Goal: Check status: Check status

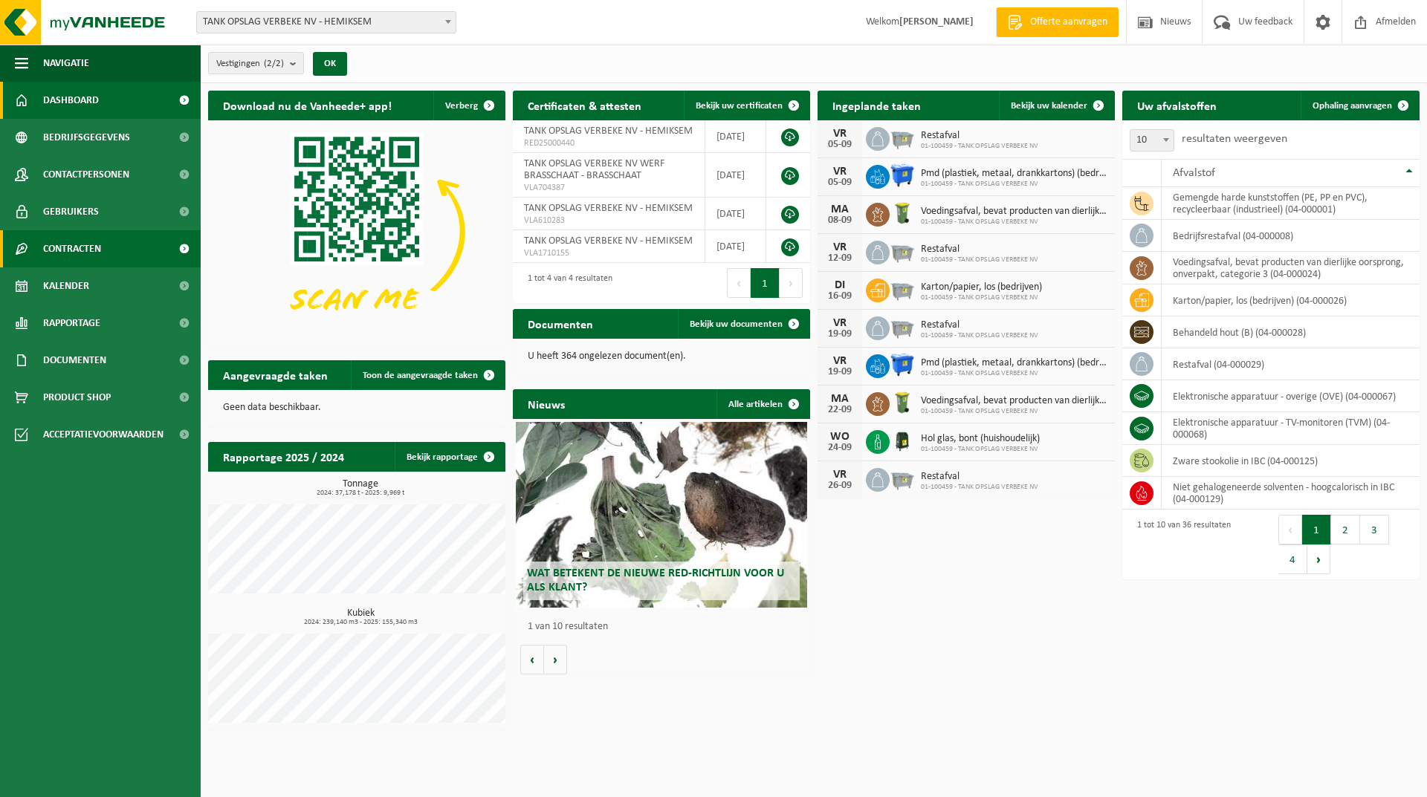
click at [75, 257] on span "Contracten" at bounding box center [72, 248] width 58 height 37
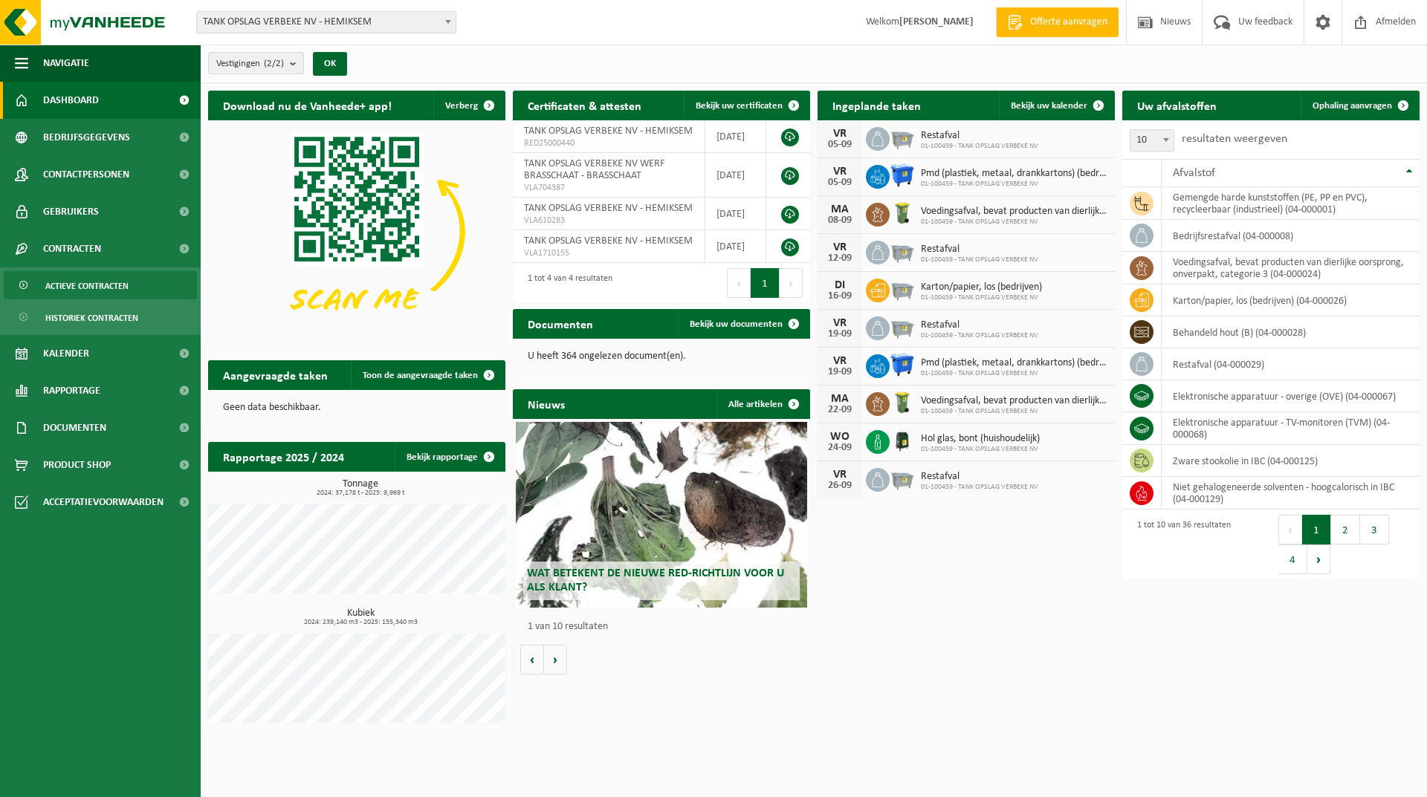
click at [76, 281] on span "Actieve contracten" at bounding box center [86, 286] width 83 height 28
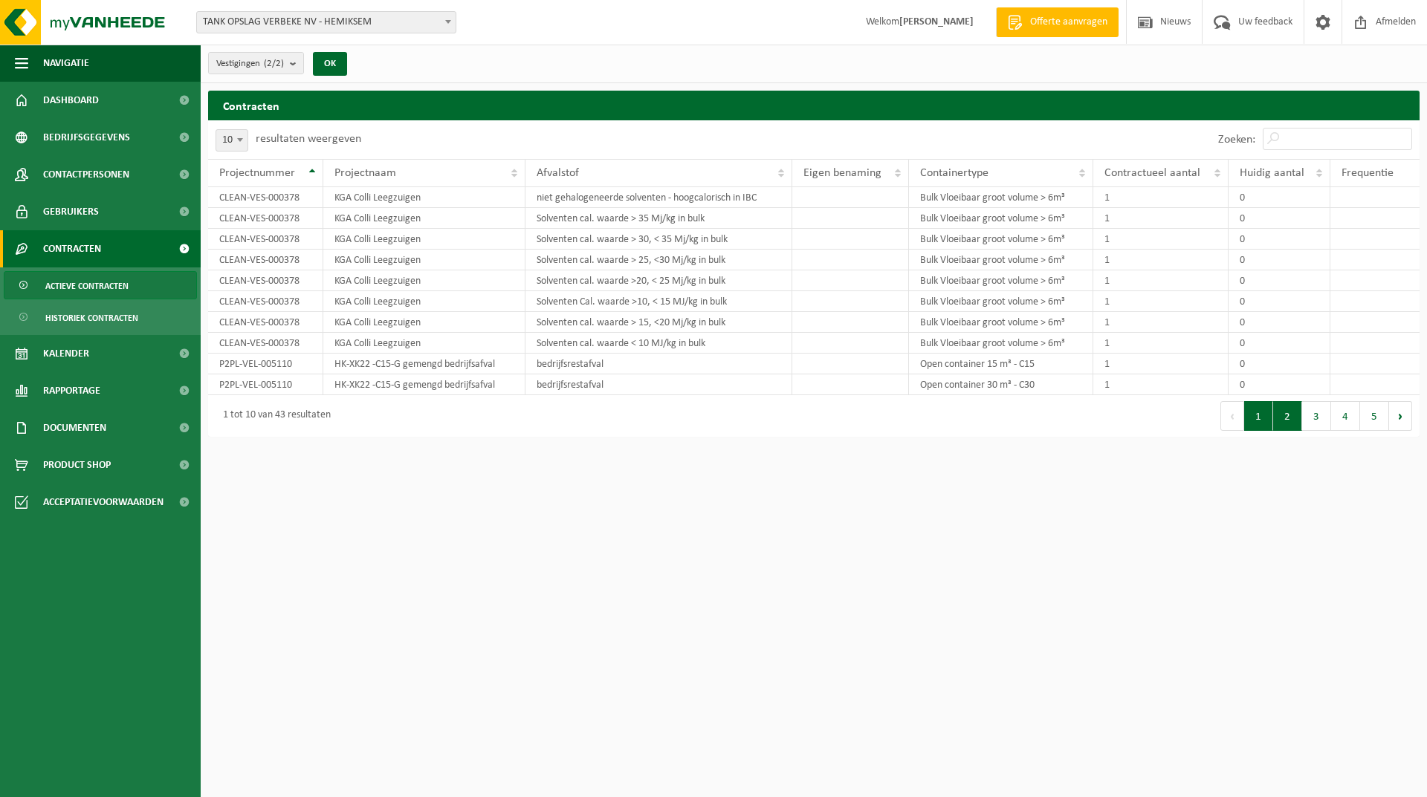
click at [1294, 415] on button "2" at bounding box center [1287, 416] width 29 height 30
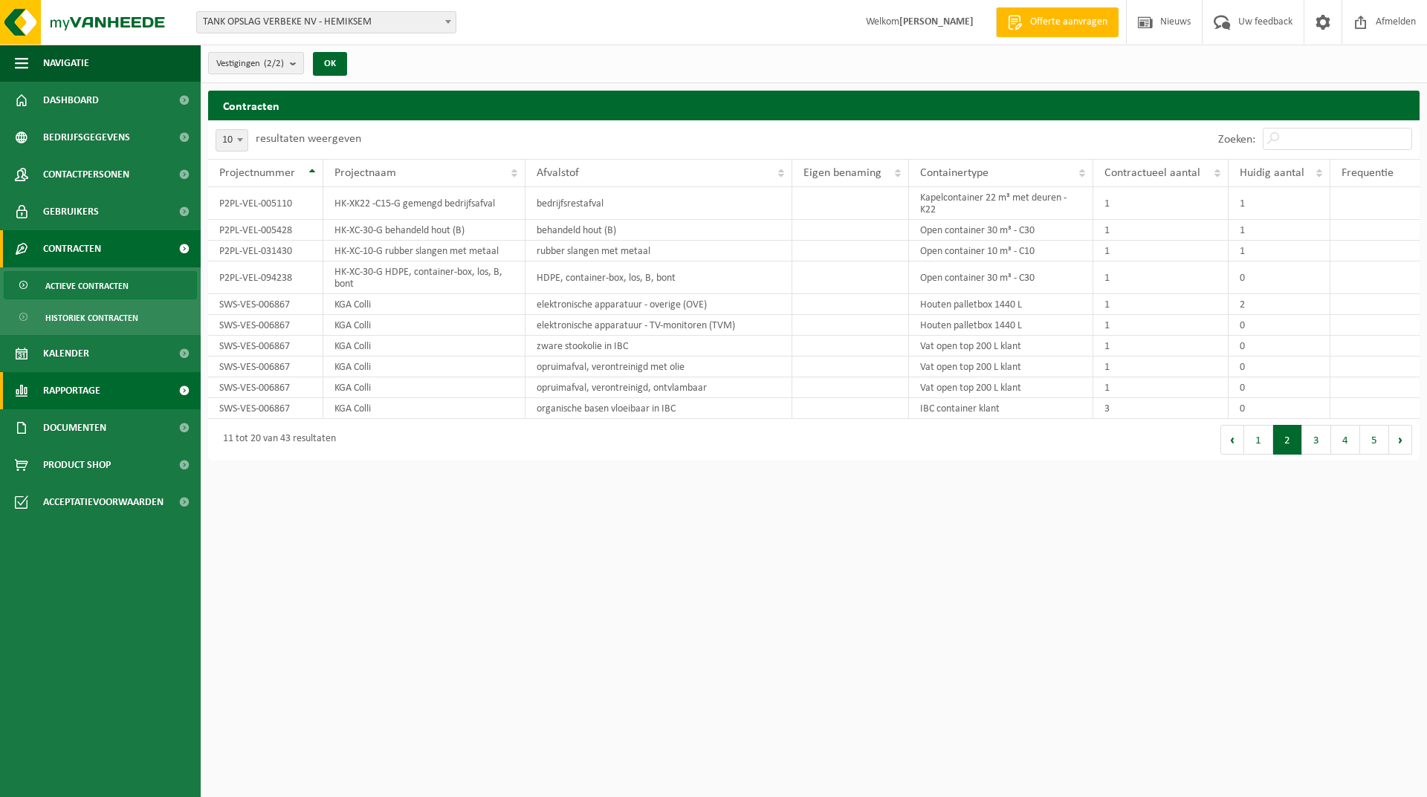
click at [90, 389] on span "Rapportage" at bounding box center [71, 390] width 57 height 37
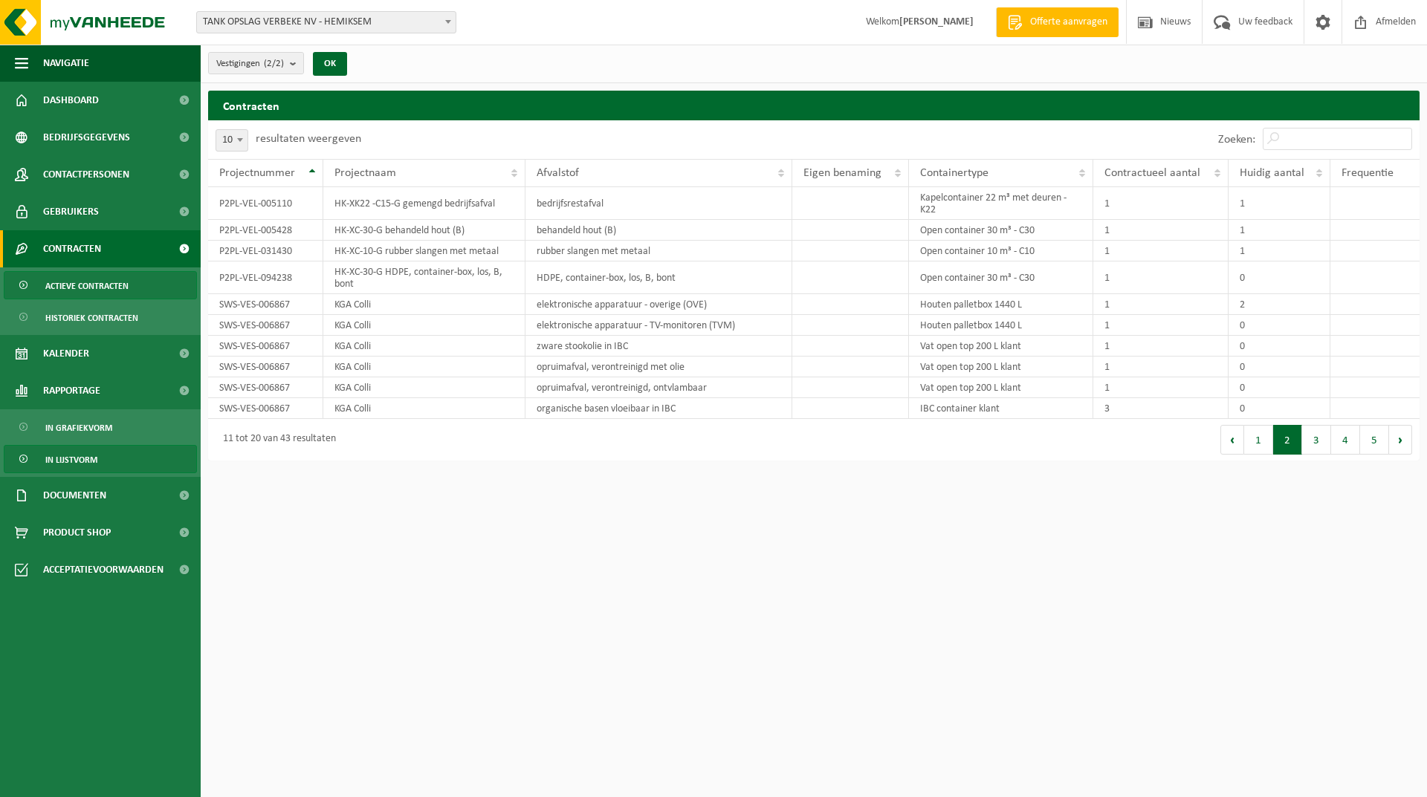
click at [72, 457] on span "In lijstvorm" at bounding box center [71, 460] width 52 height 28
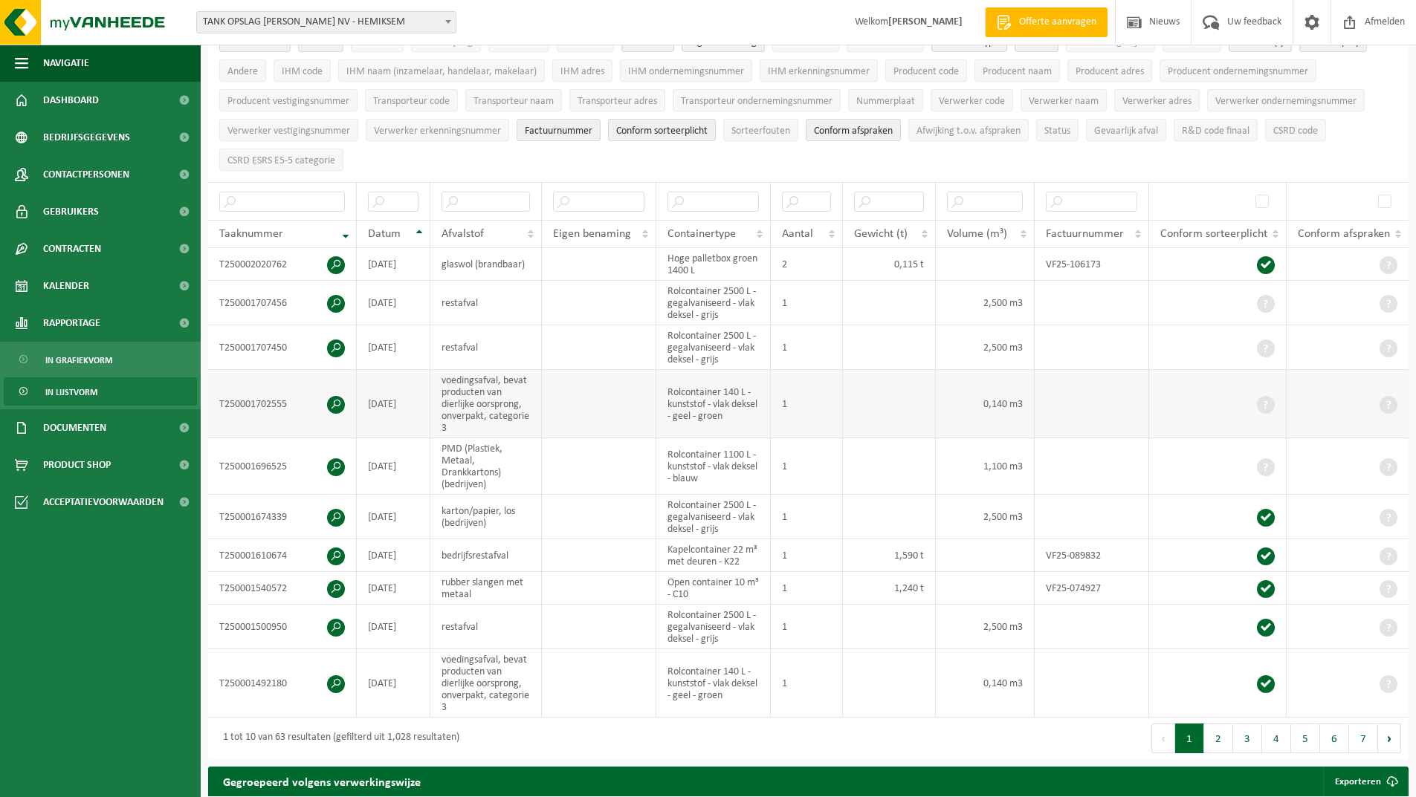
scroll to position [149, 0]
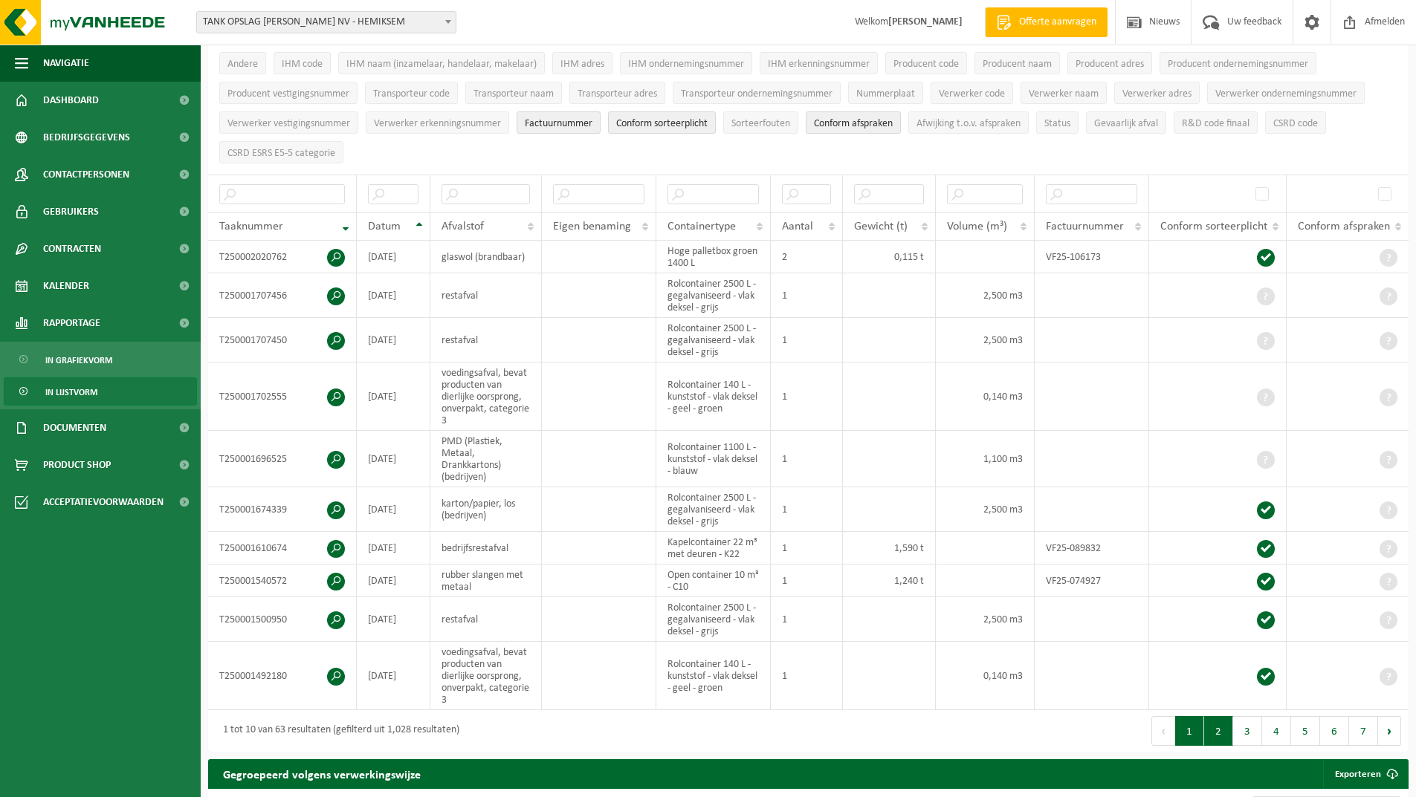
click at [1228, 735] on button "2" at bounding box center [1218, 731] width 29 height 30
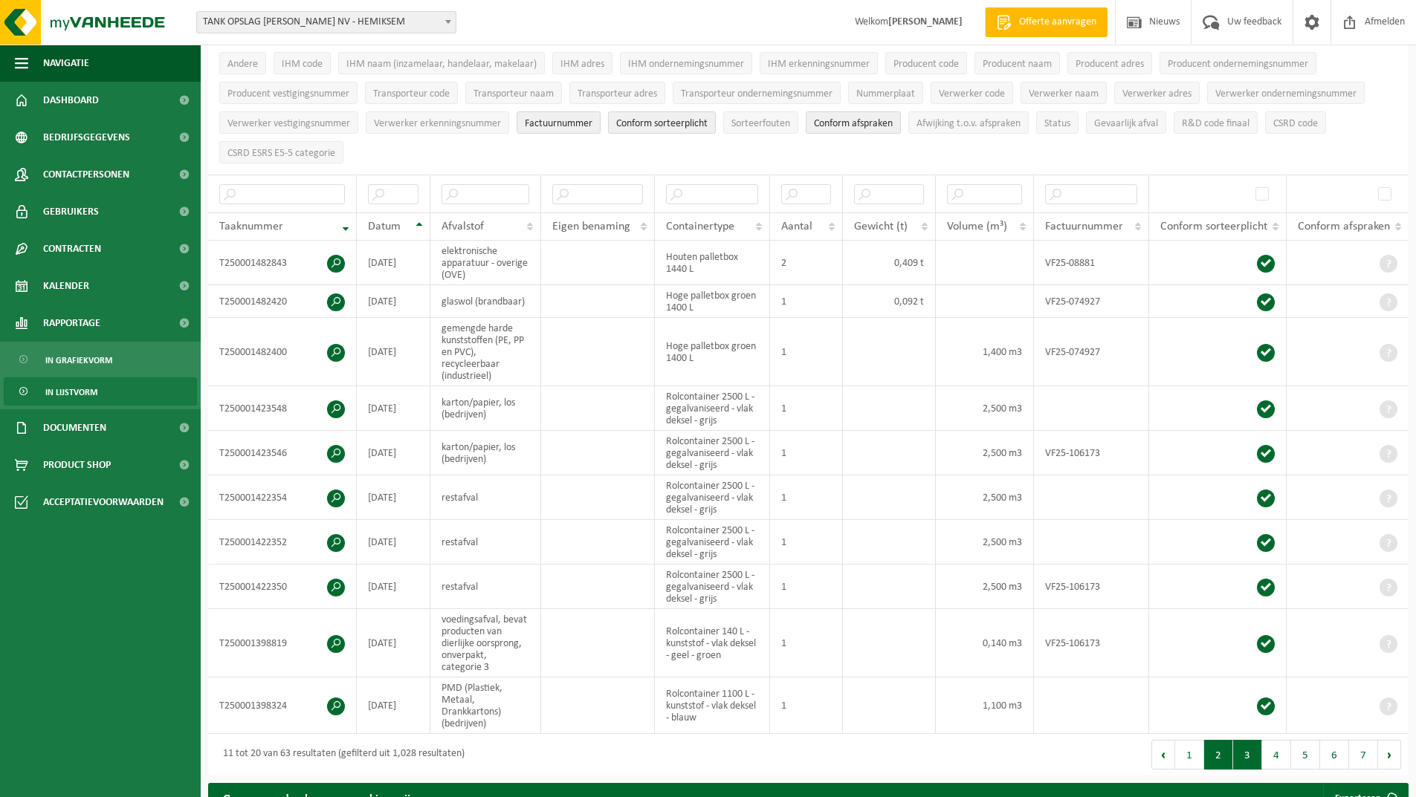
click at [1247, 750] on button "3" at bounding box center [1247, 755] width 29 height 30
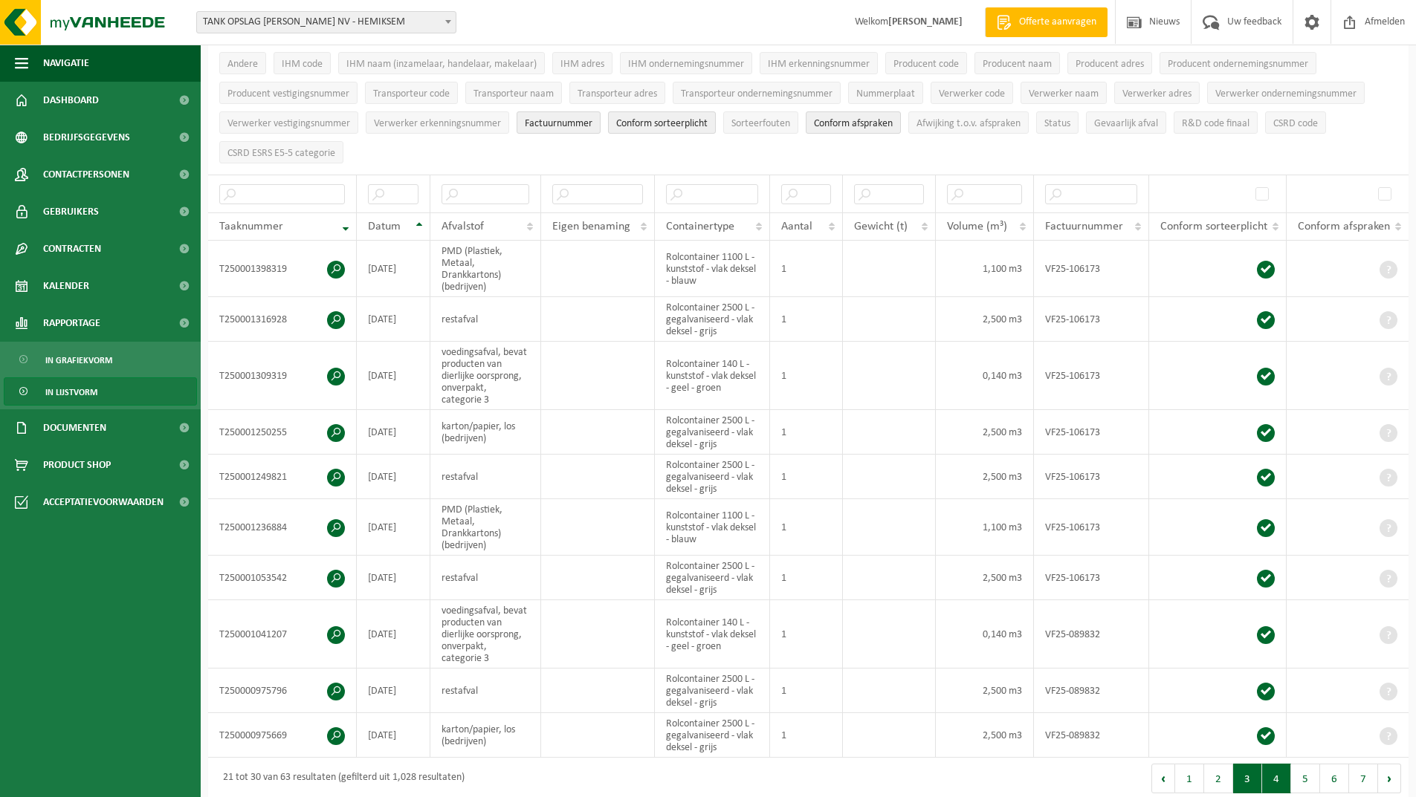
click at [1275, 773] on button "4" at bounding box center [1276, 779] width 29 height 30
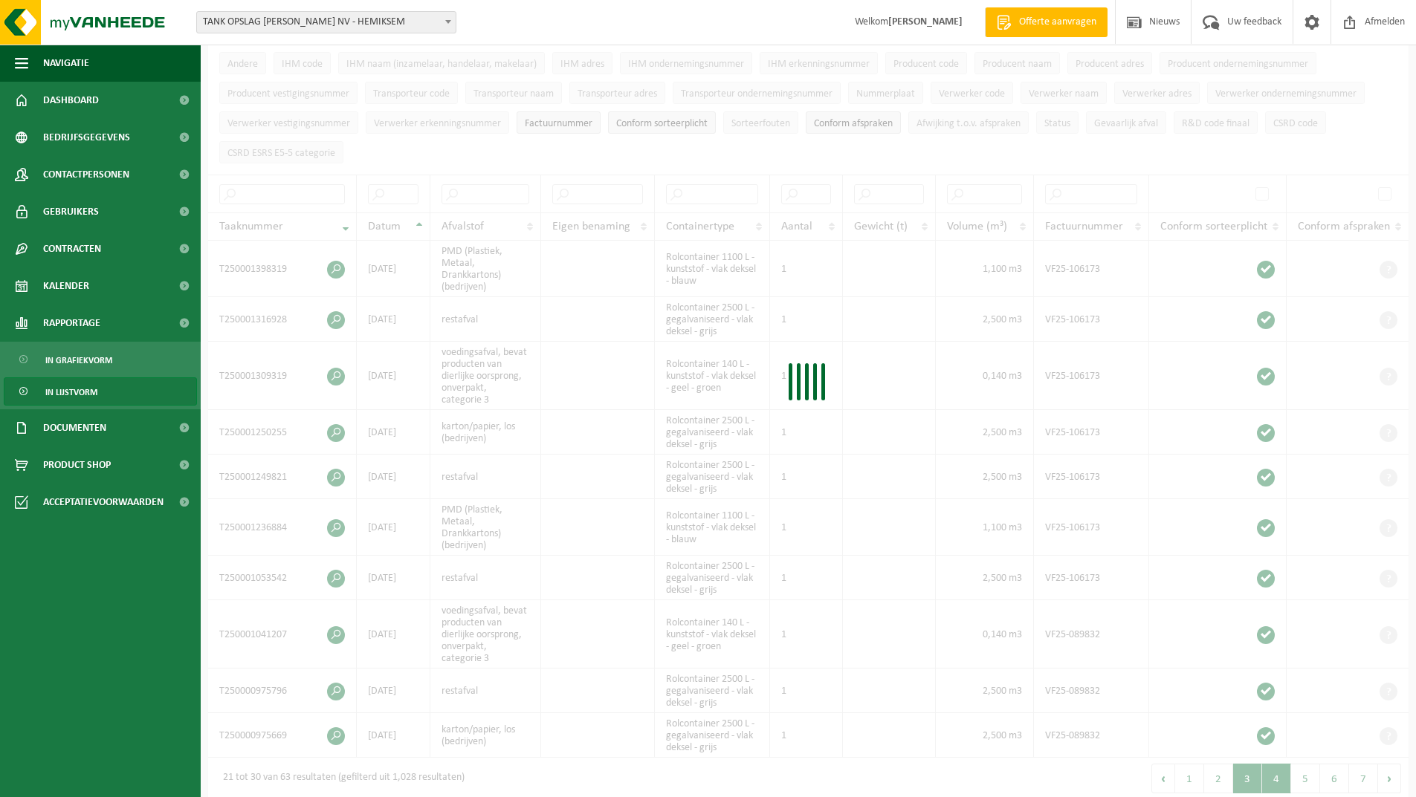
scroll to position [152, 0]
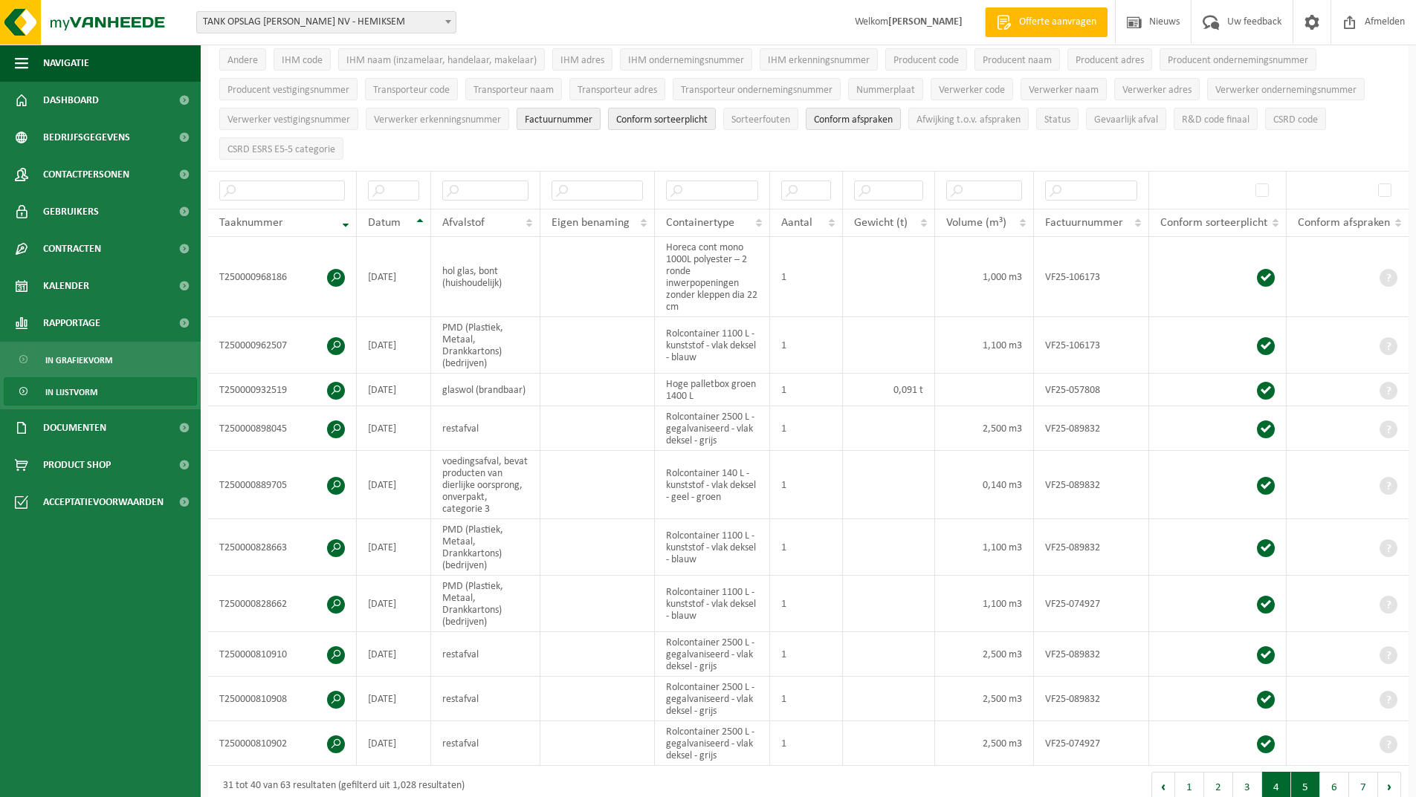
click at [1315, 780] on button "5" at bounding box center [1305, 787] width 29 height 30
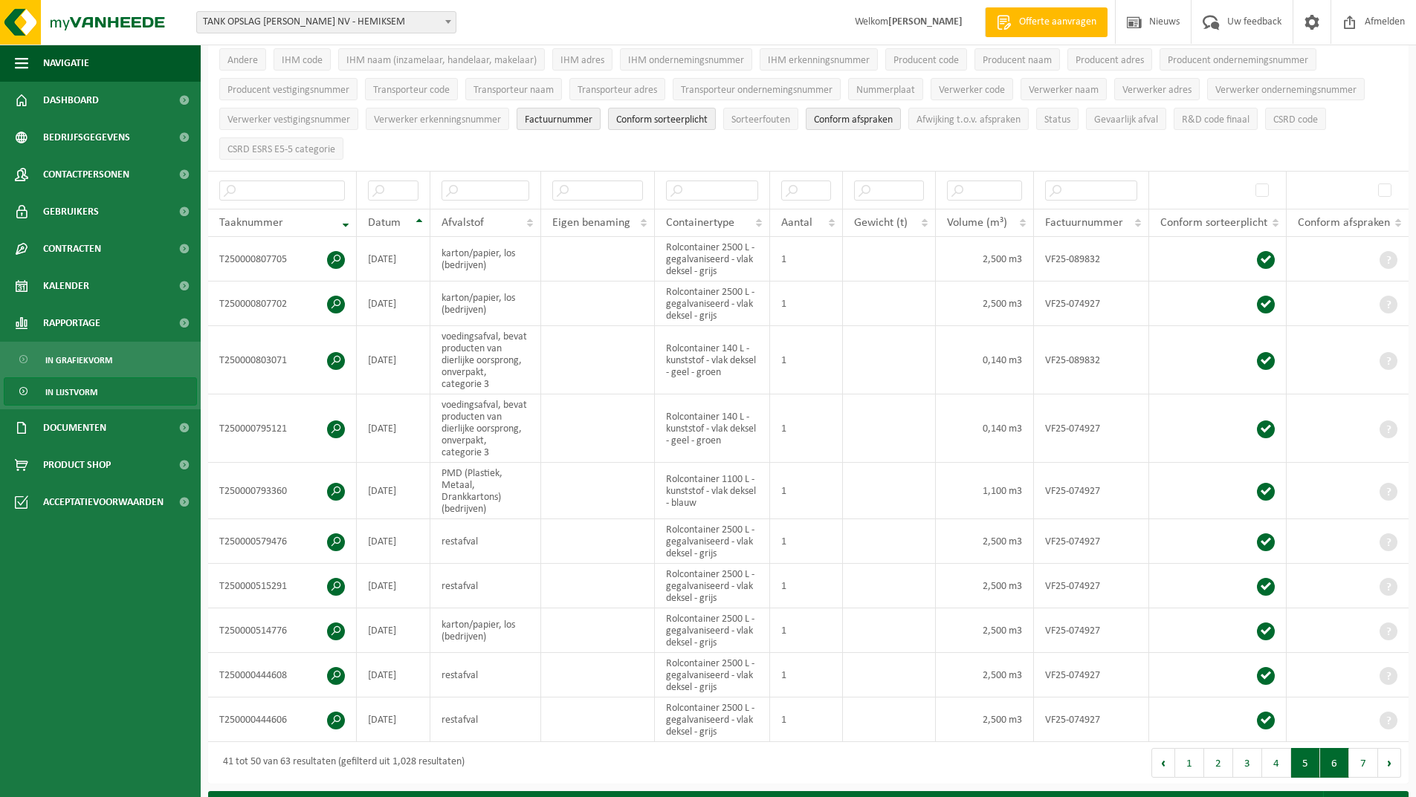
click at [1333, 760] on button "6" at bounding box center [1334, 763] width 29 height 30
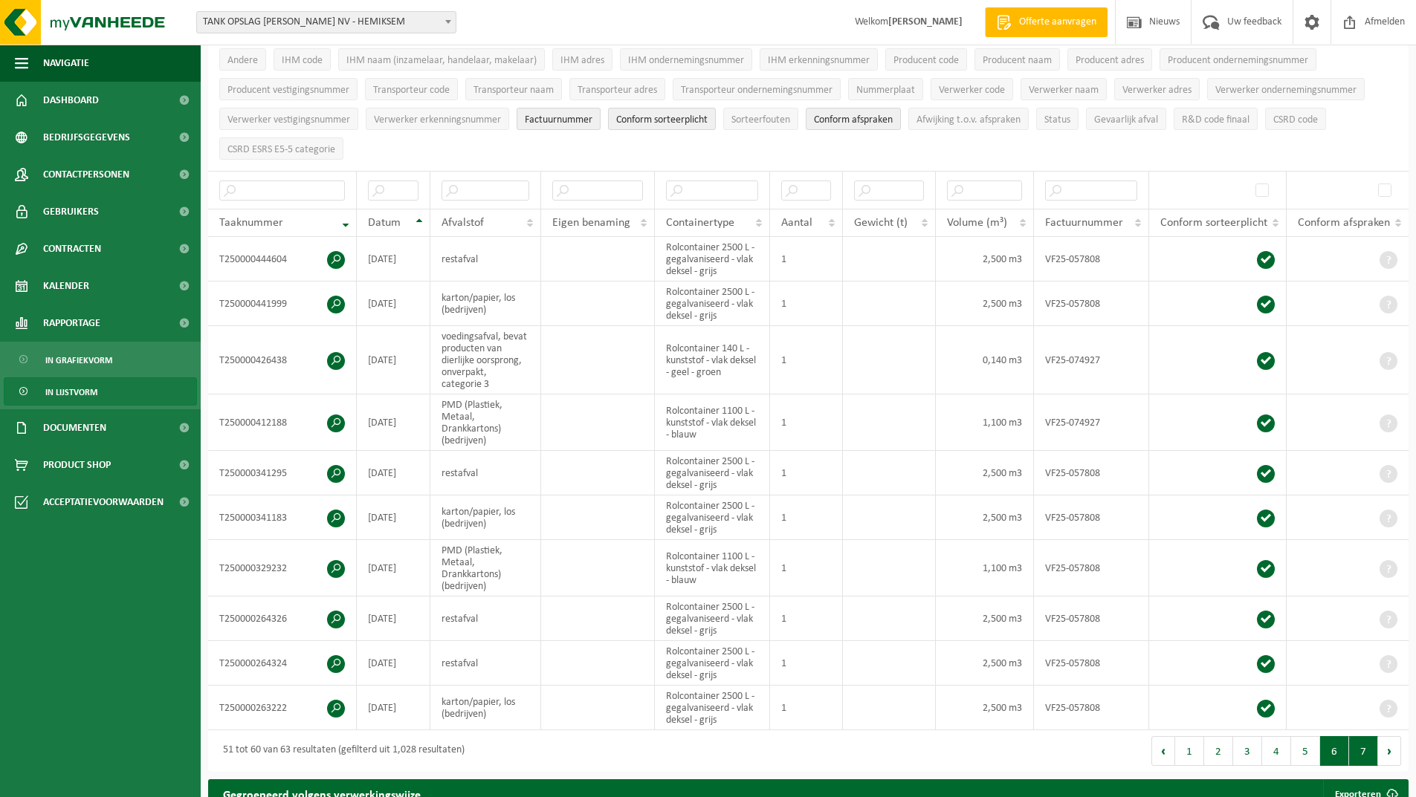
click at [1365, 754] on button "7" at bounding box center [1363, 752] width 29 height 30
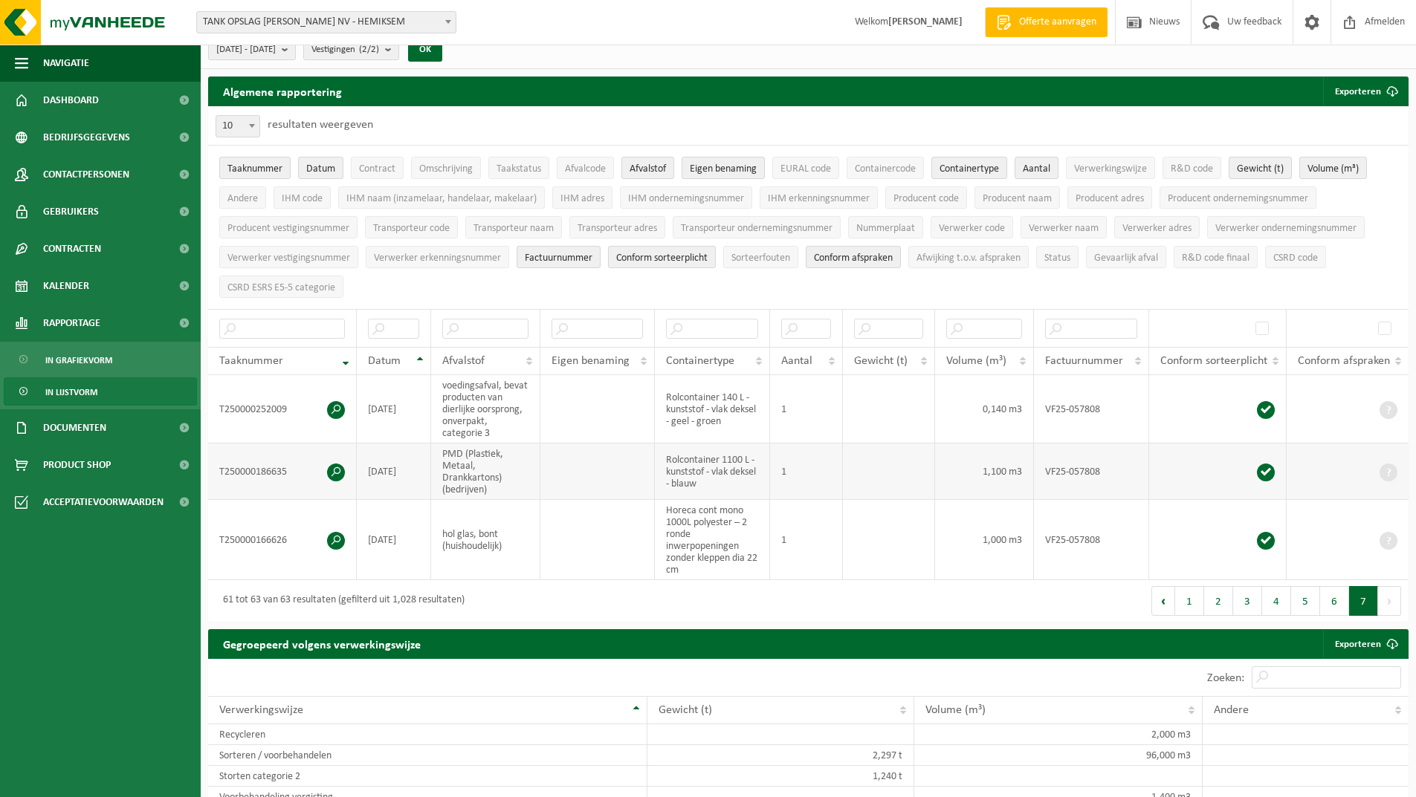
scroll to position [0, 0]
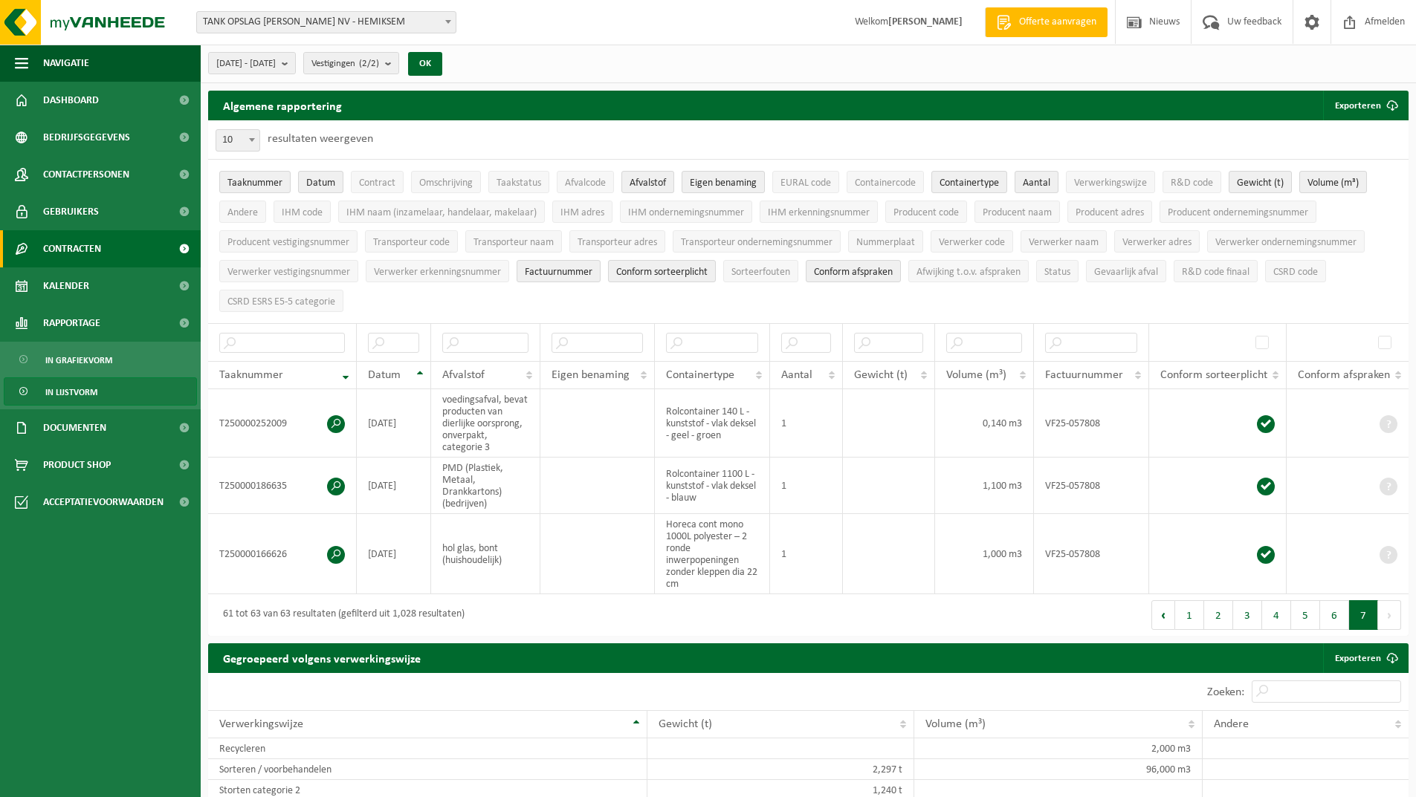
click at [85, 247] on span "Contracten" at bounding box center [72, 248] width 58 height 37
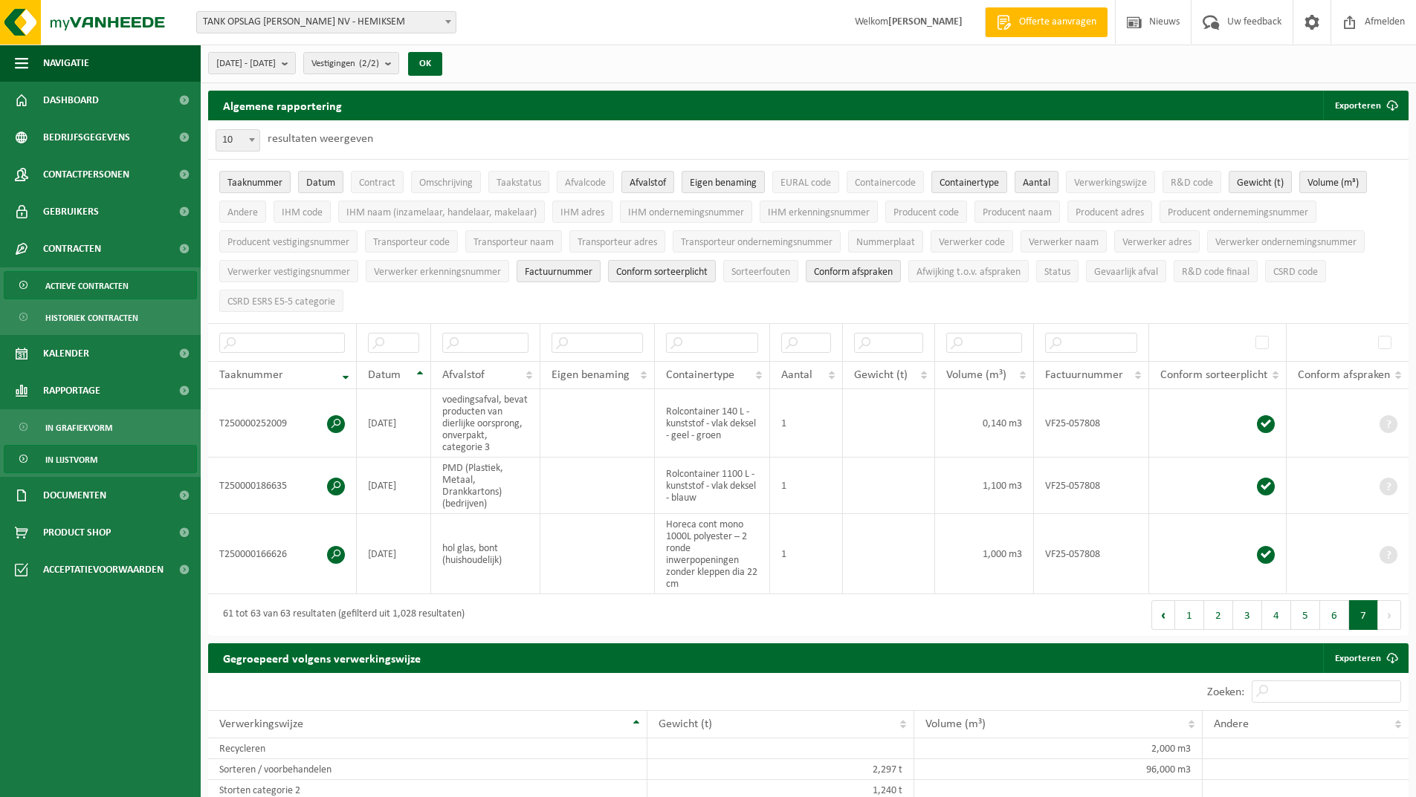
click at [40, 282] on link "Actieve contracten" at bounding box center [100, 285] width 193 height 28
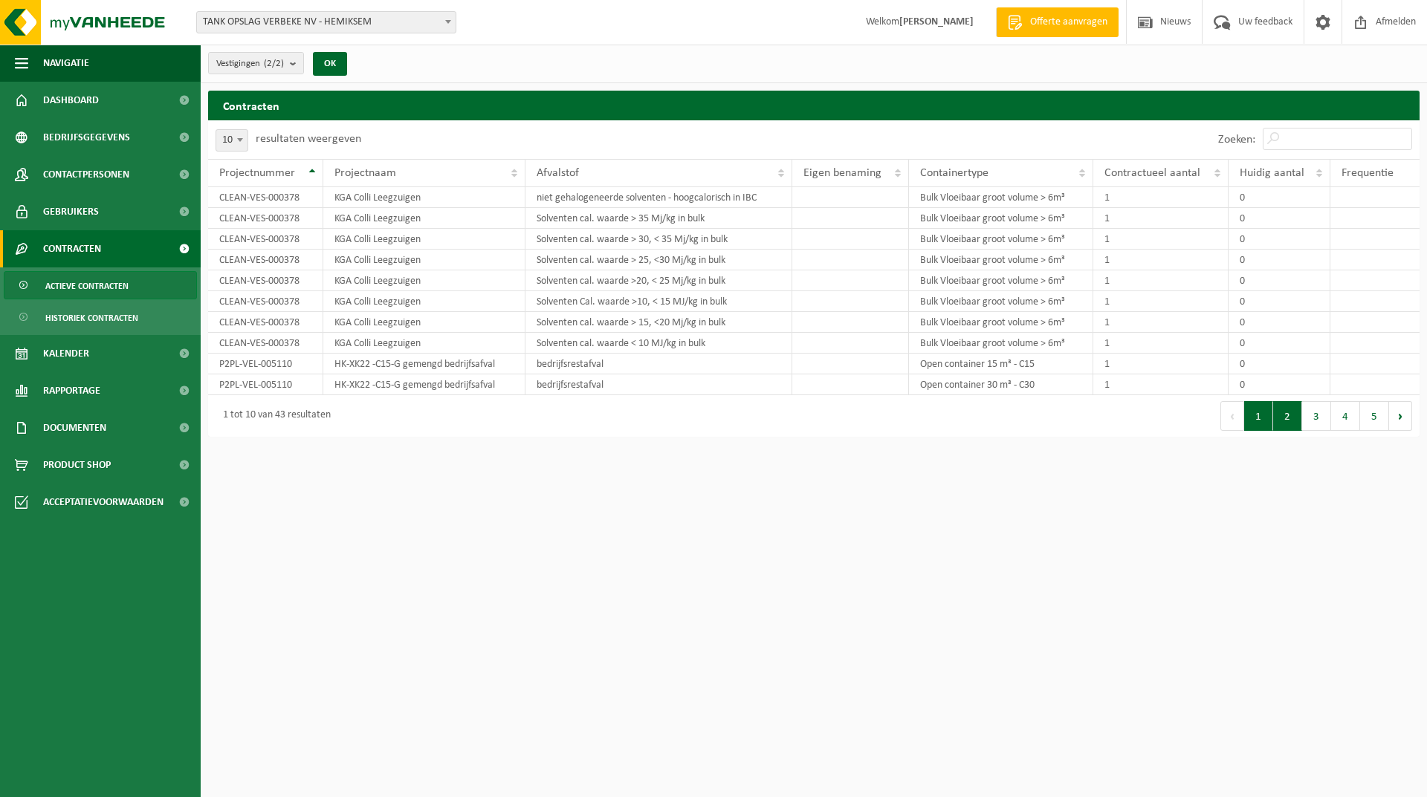
click at [1291, 418] on button "2" at bounding box center [1287, 416] width 29 height 30
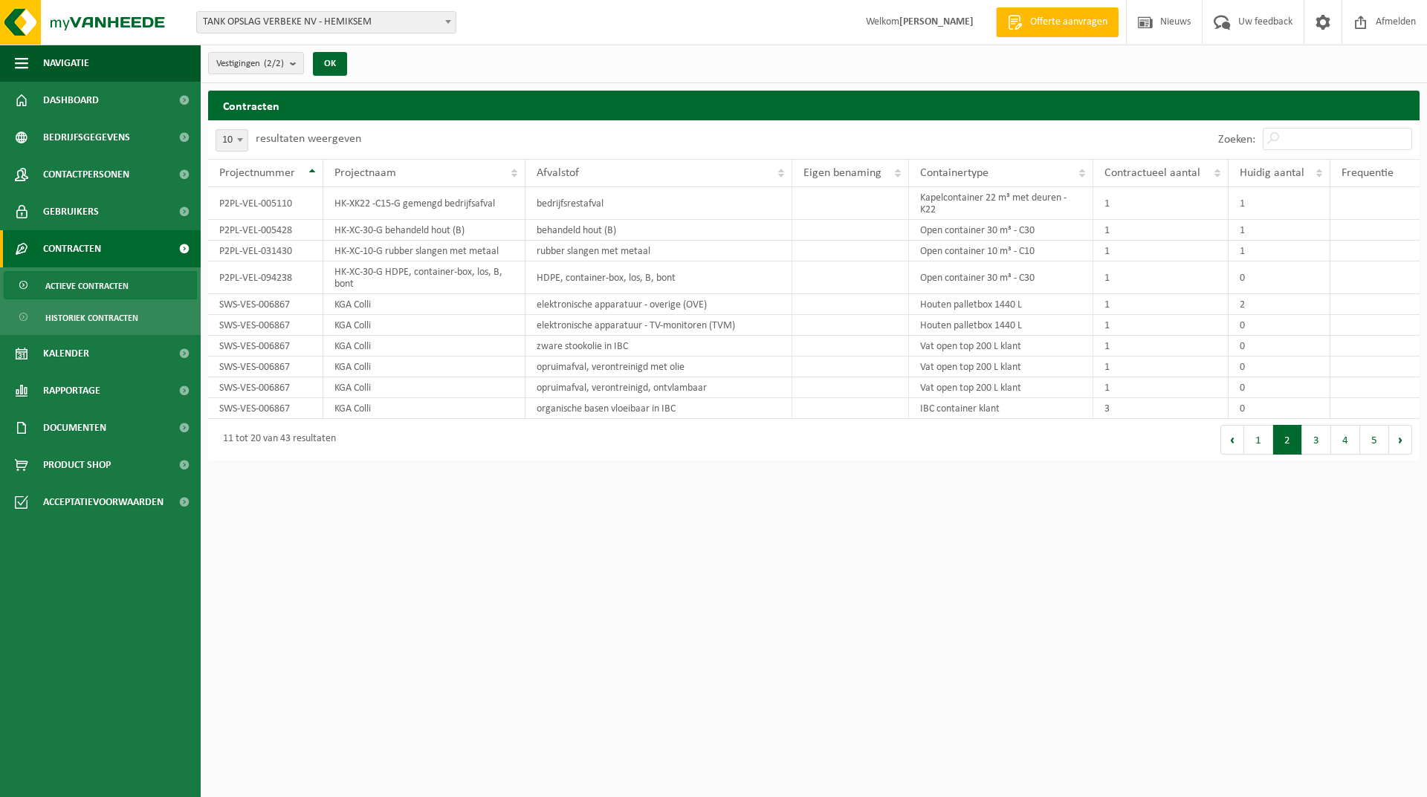
click at [1318, 441] on button "3" at bounding box center [1316, 440] width 29 height 30
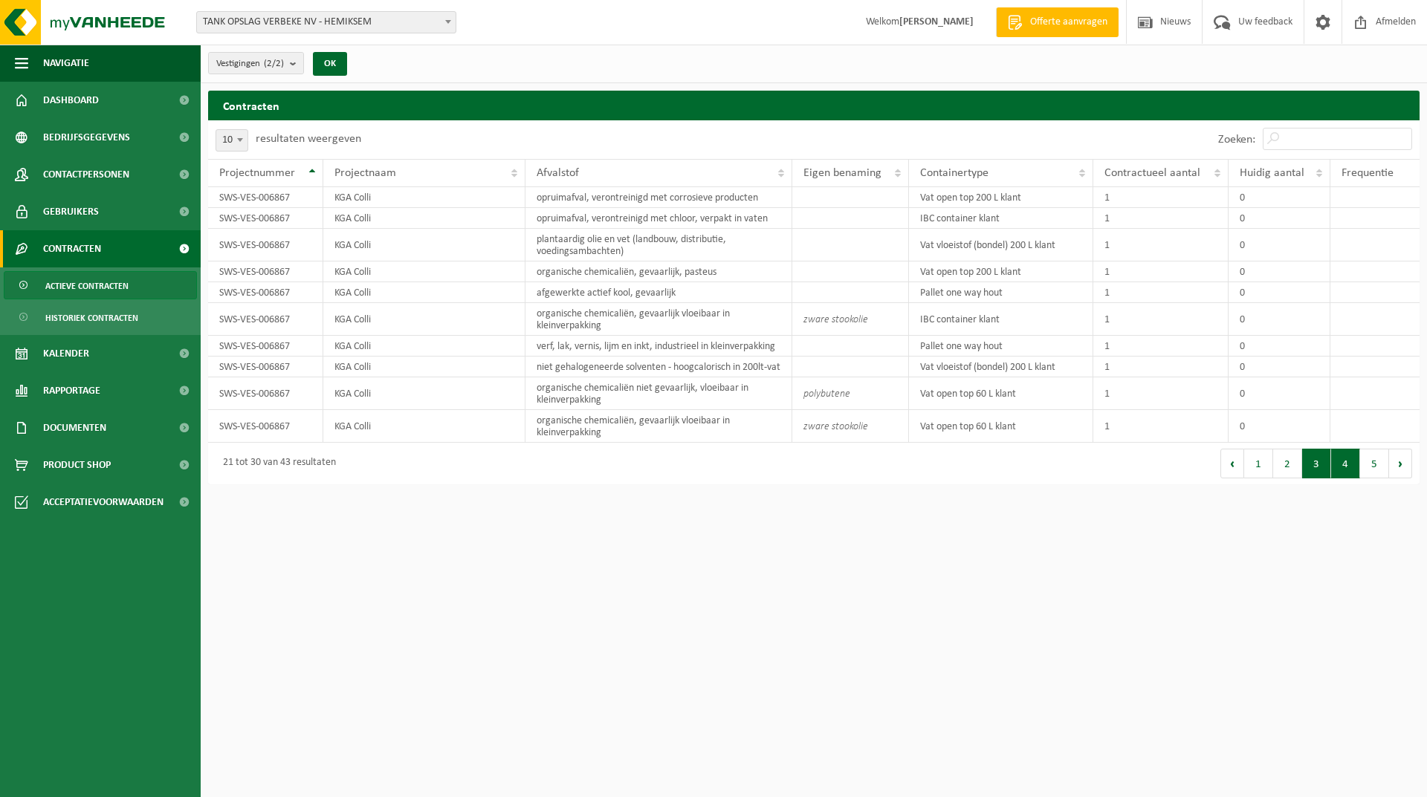
click at [1345, 474] on button "4" at bounding box center [1345, 464] width 29 height 30
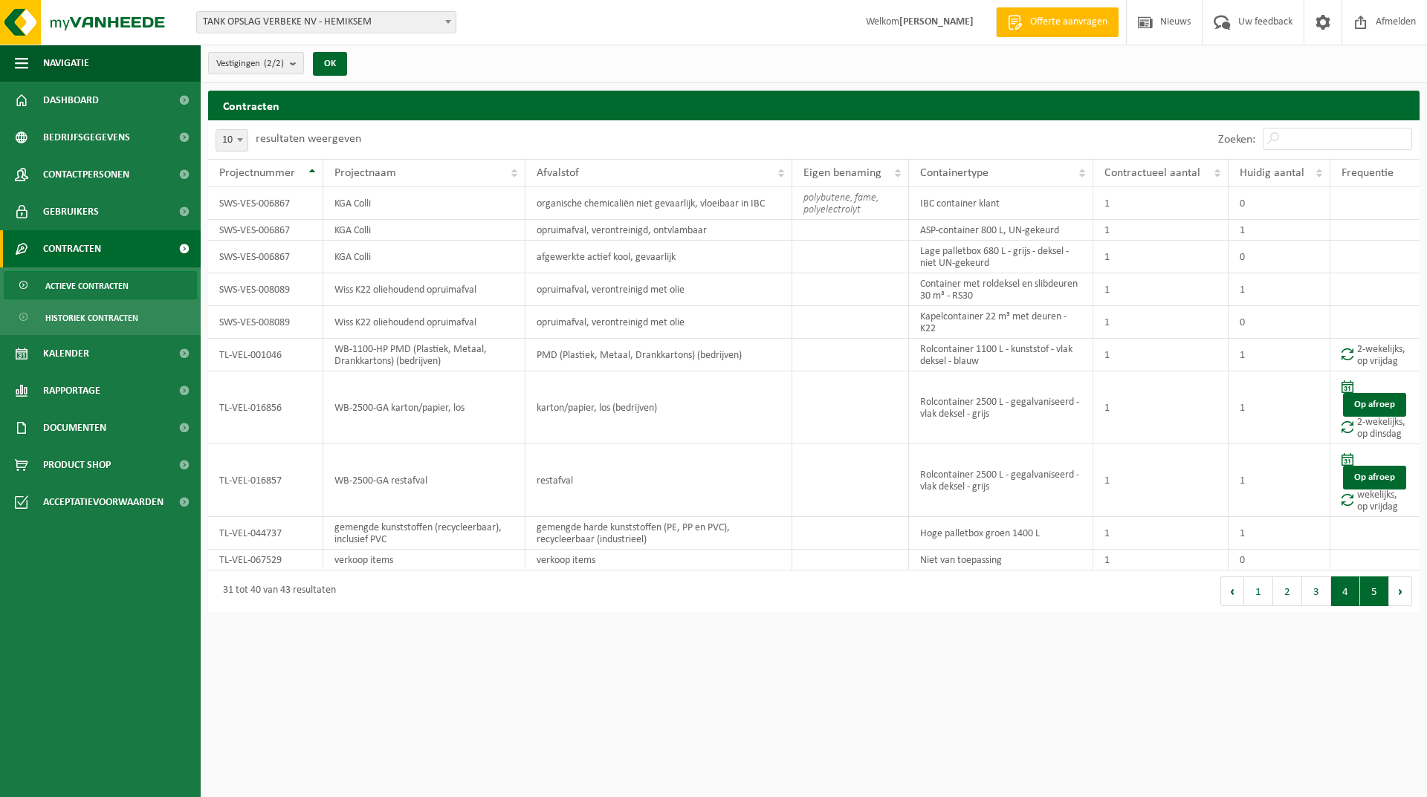
click at [1369, 591] on button "5" at bounding box center [1374, 592] width 29 height 30
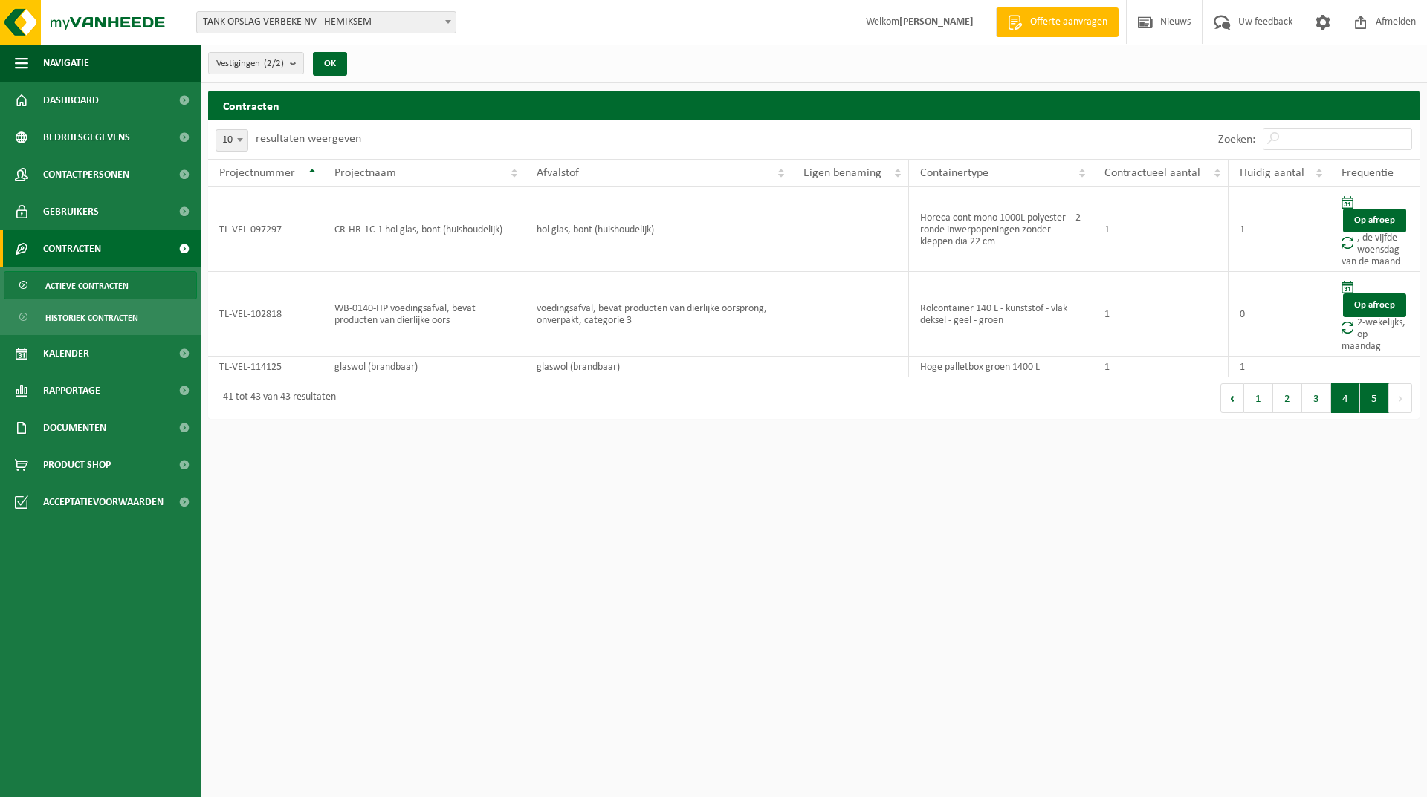
click at [1347, 401] on button "4" at bounding box center [1345, 399] width 29 height 30
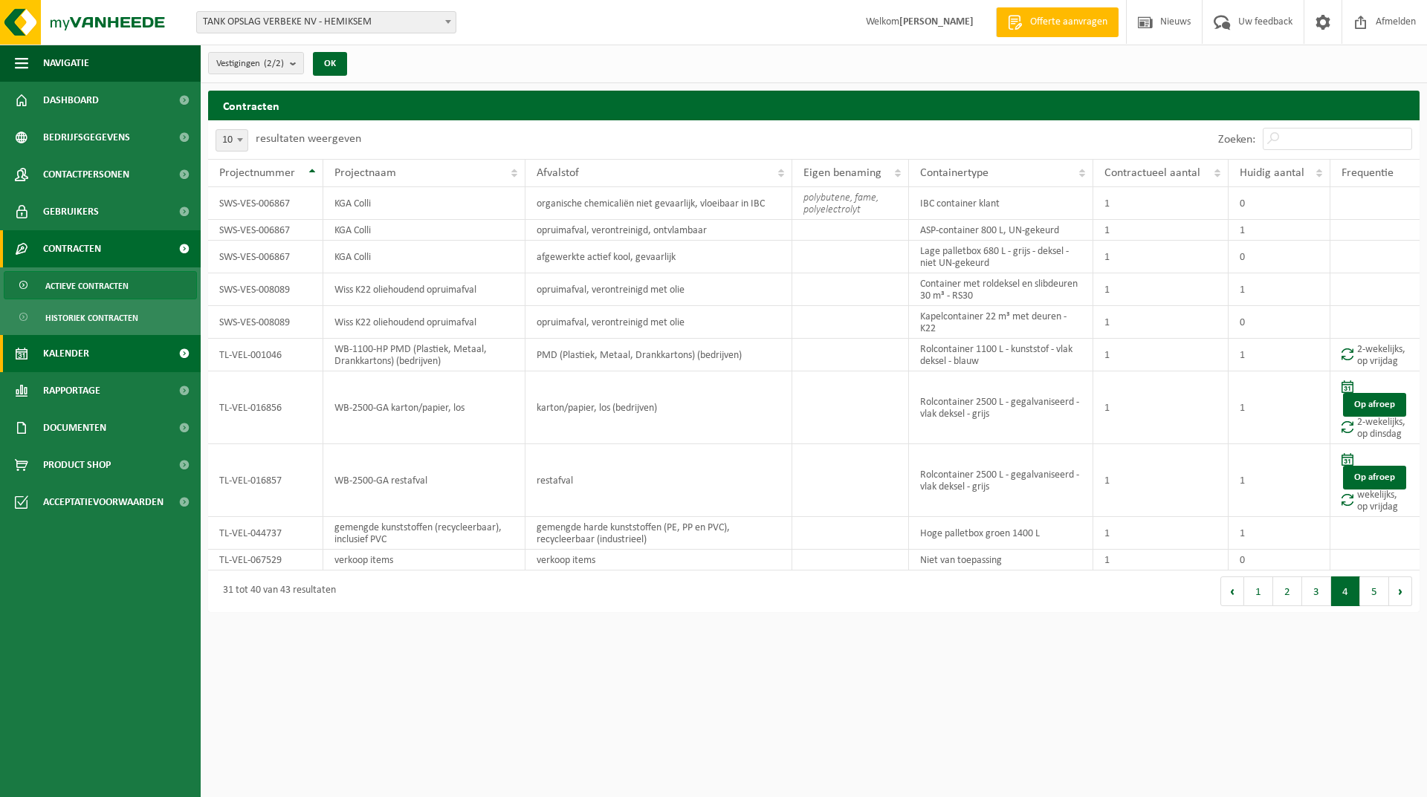
click at [77, 353] on span "Kalender" at bounding box center [66, 353] width 46 height 37
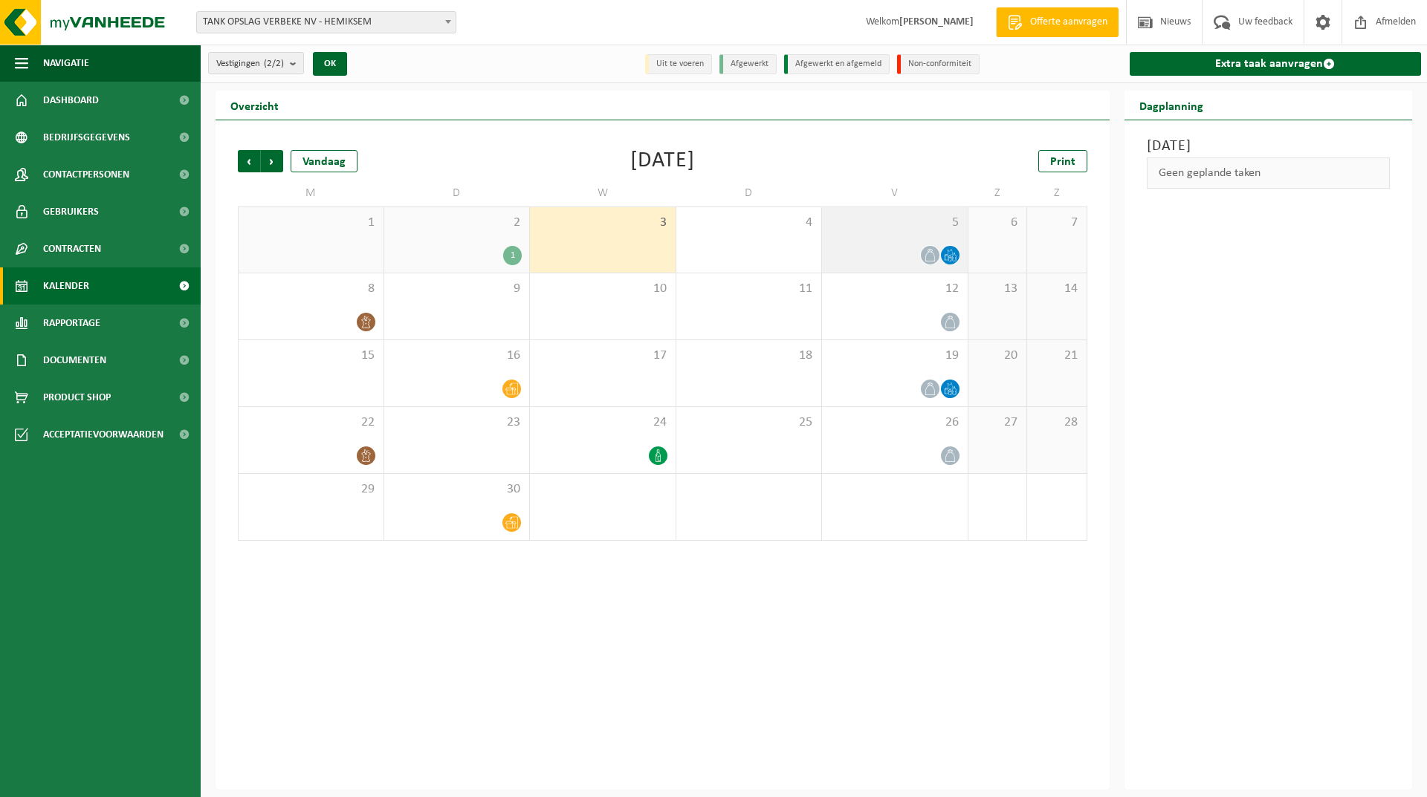
click at [926, 255] on icon at bounding box center [930, 255] width 13 height 13
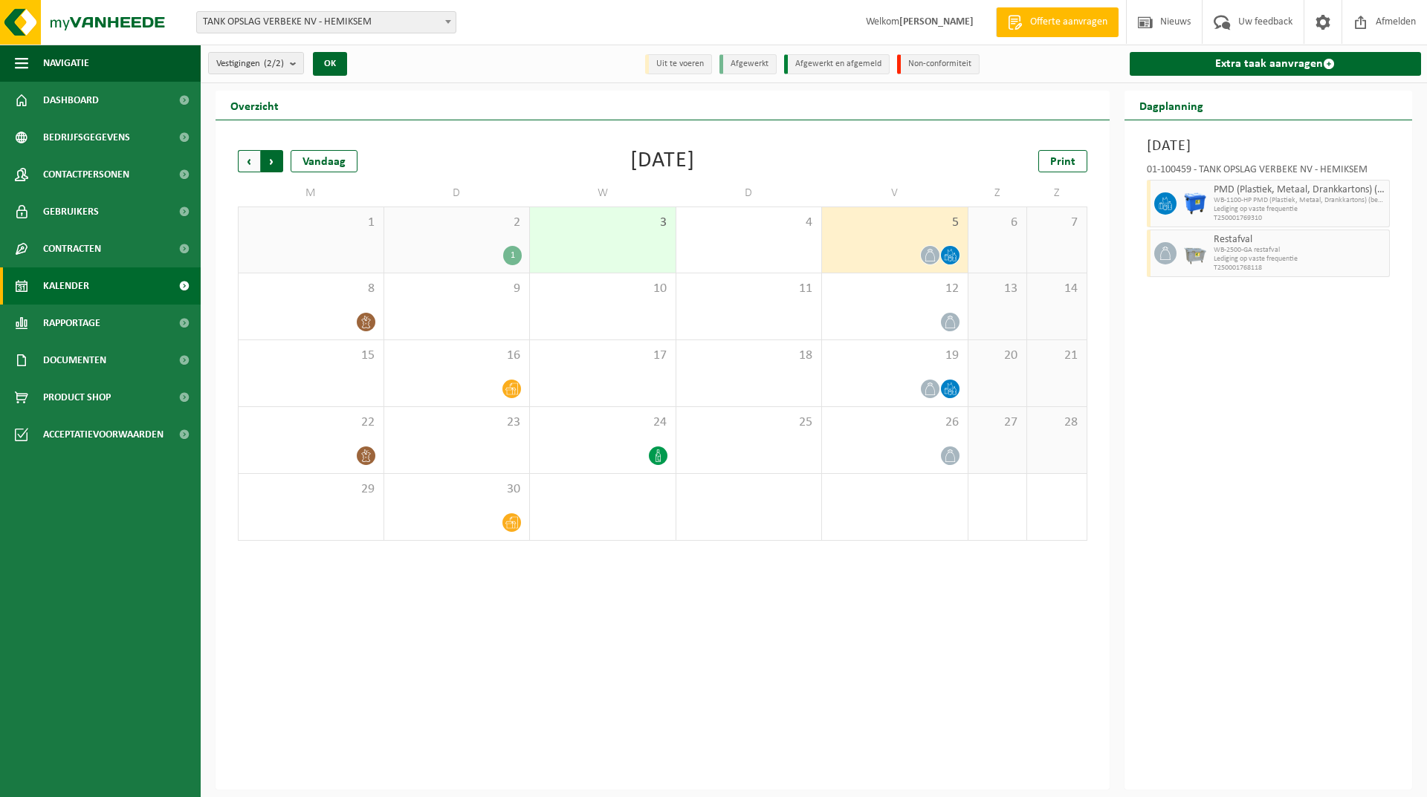
click at [248, 158] on span "Vorige" at bounding box center [249, 161] width 22 height 22
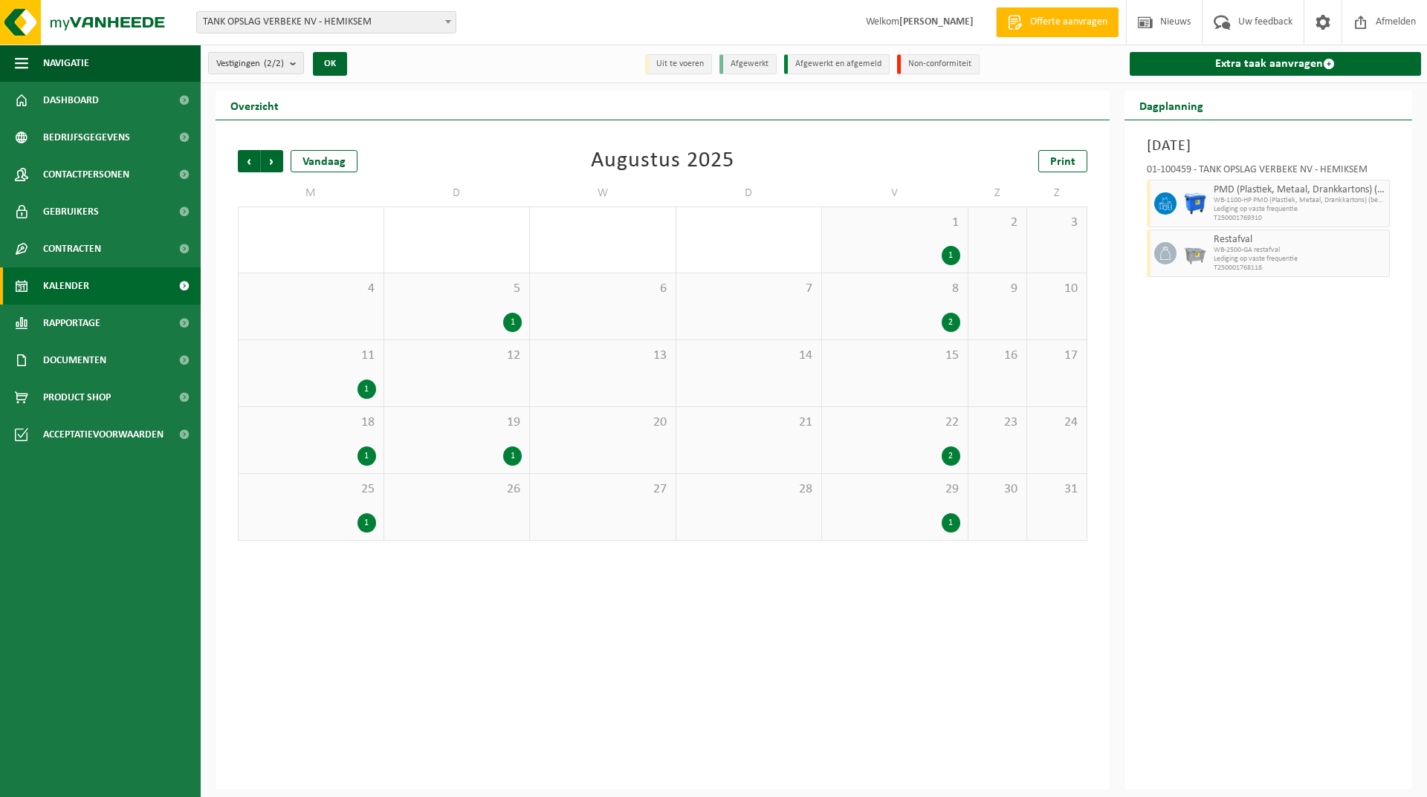
click at [248, 158] on span "Vorige" at bounding box center [249, 161] width 22 height 22
click at [243, 157] on span "Vorige" at bounding box center [249, 161] width 22 height 22
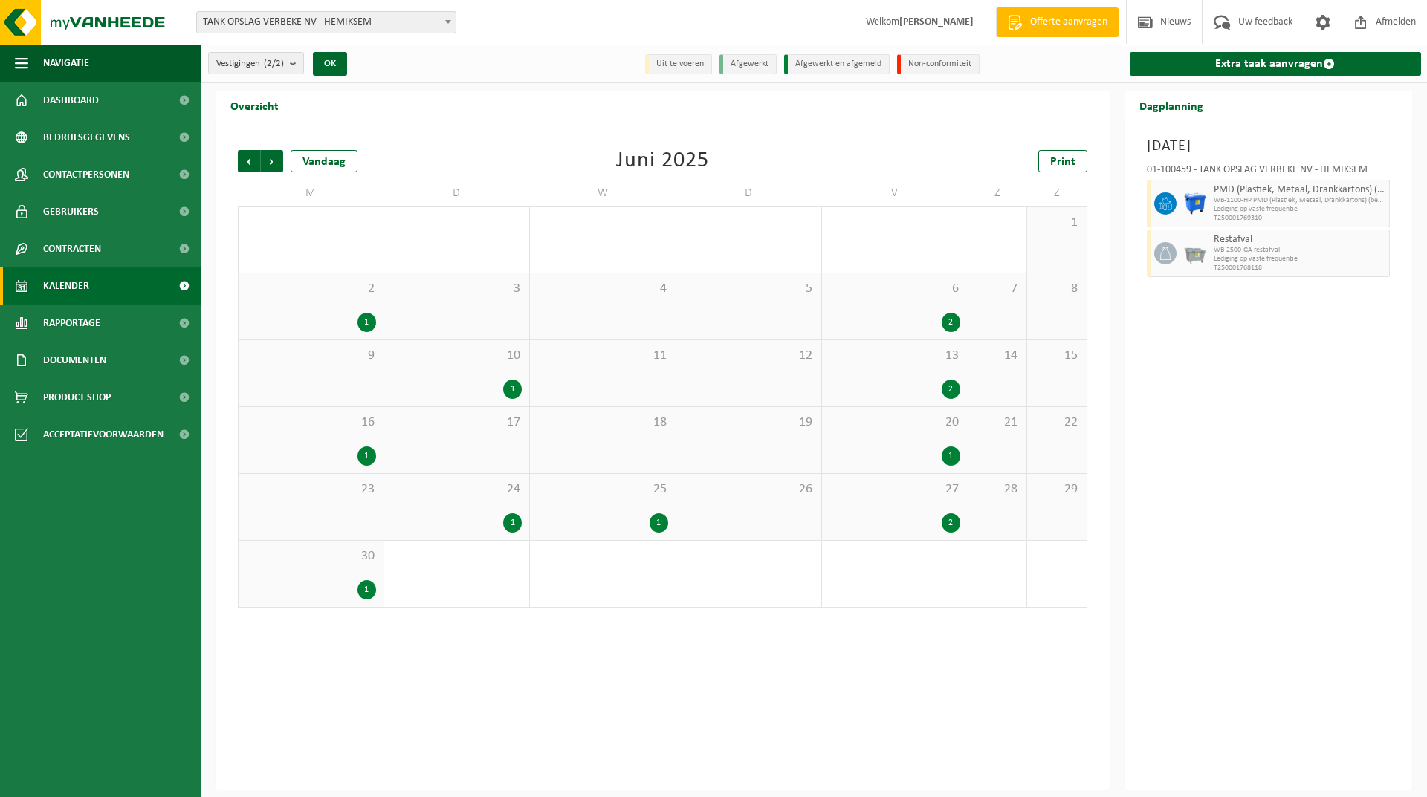
click at [587, 485] on span "25" at bounding box center [602, 490] width 131 height 16
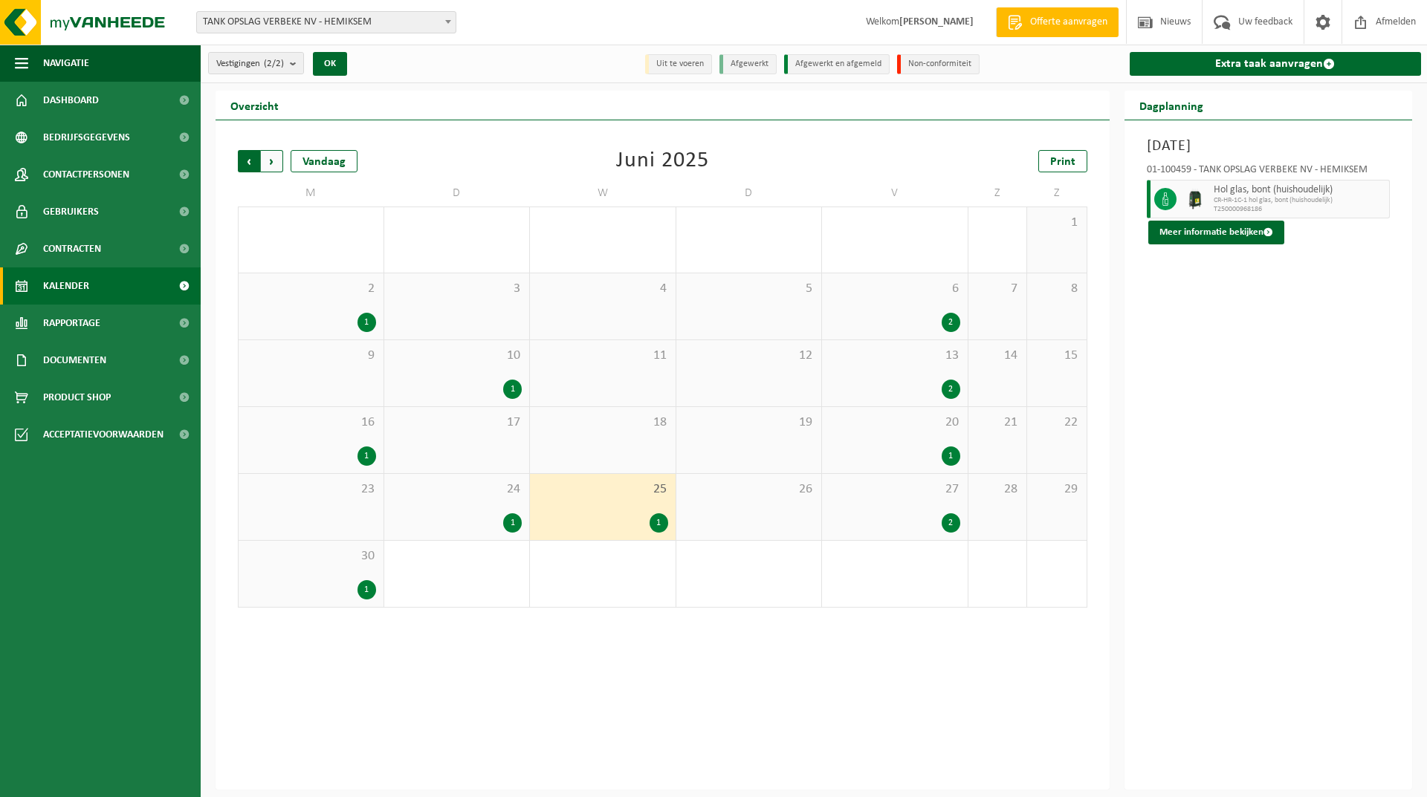
click at [267, 153] on span "Volgende" at bounding box center [272, 161] width 22 height 22
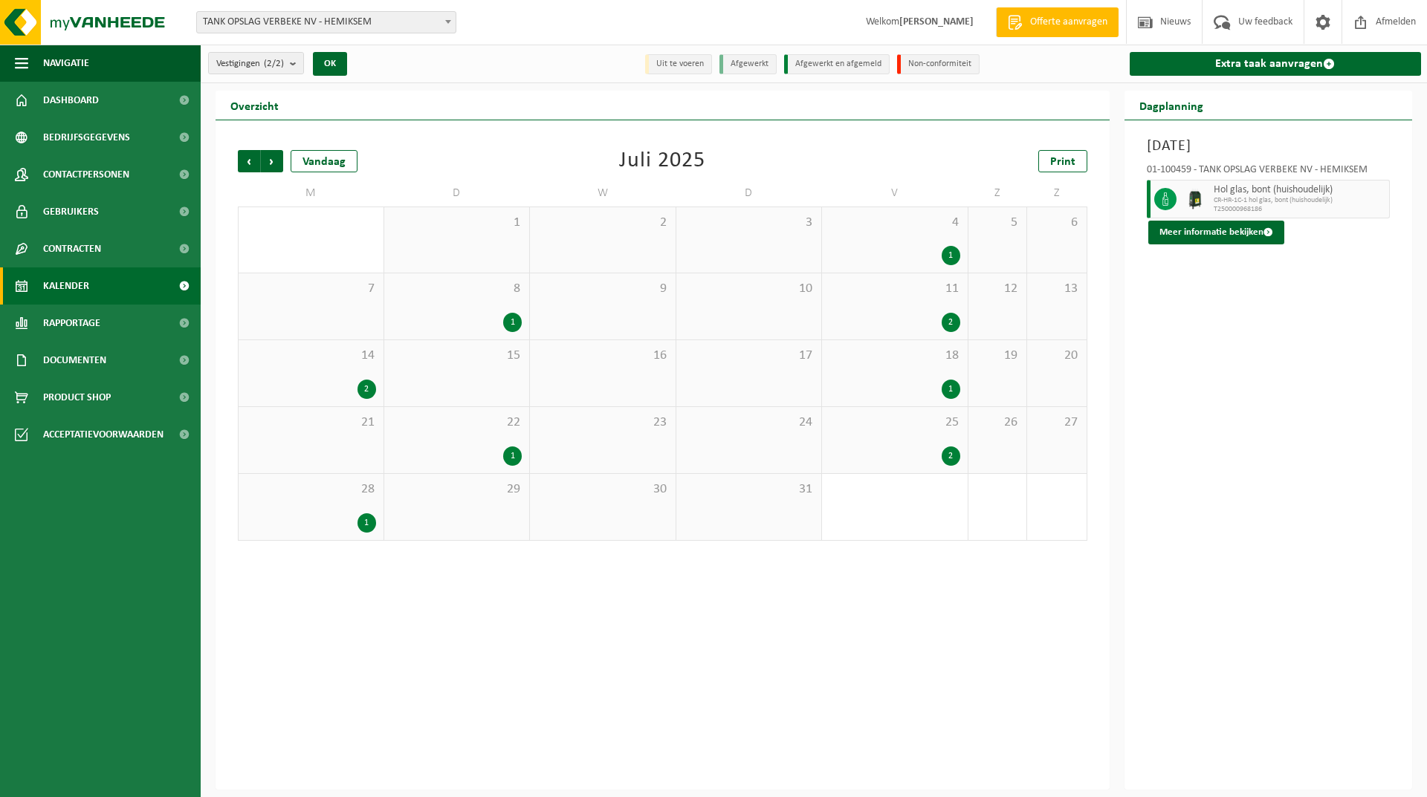
click at [267, 153] on span "Volgende" at bounding box center [272, 161] width 22 height 22
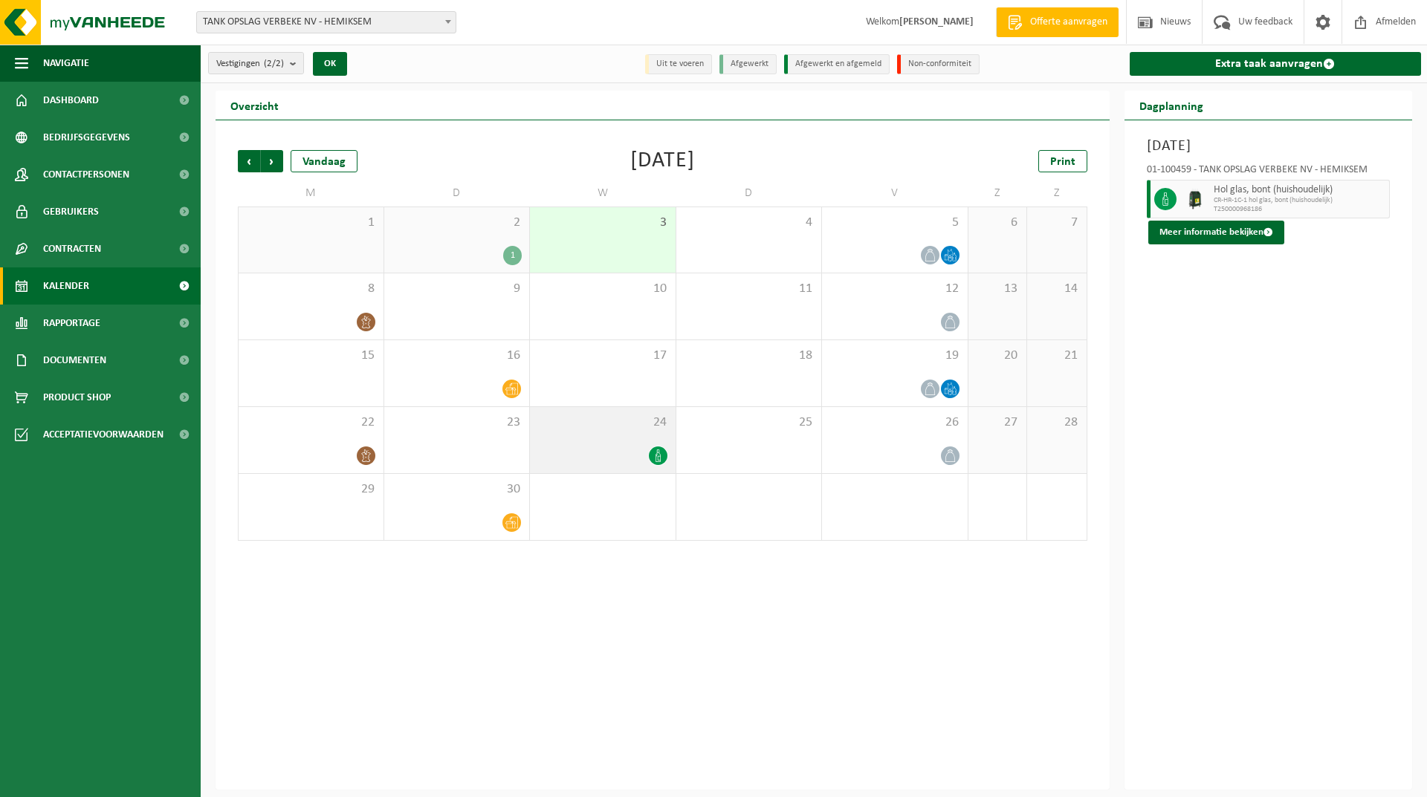
click at [598, 428] on span "24" at bounding box center [602, 423] width 131 height 16
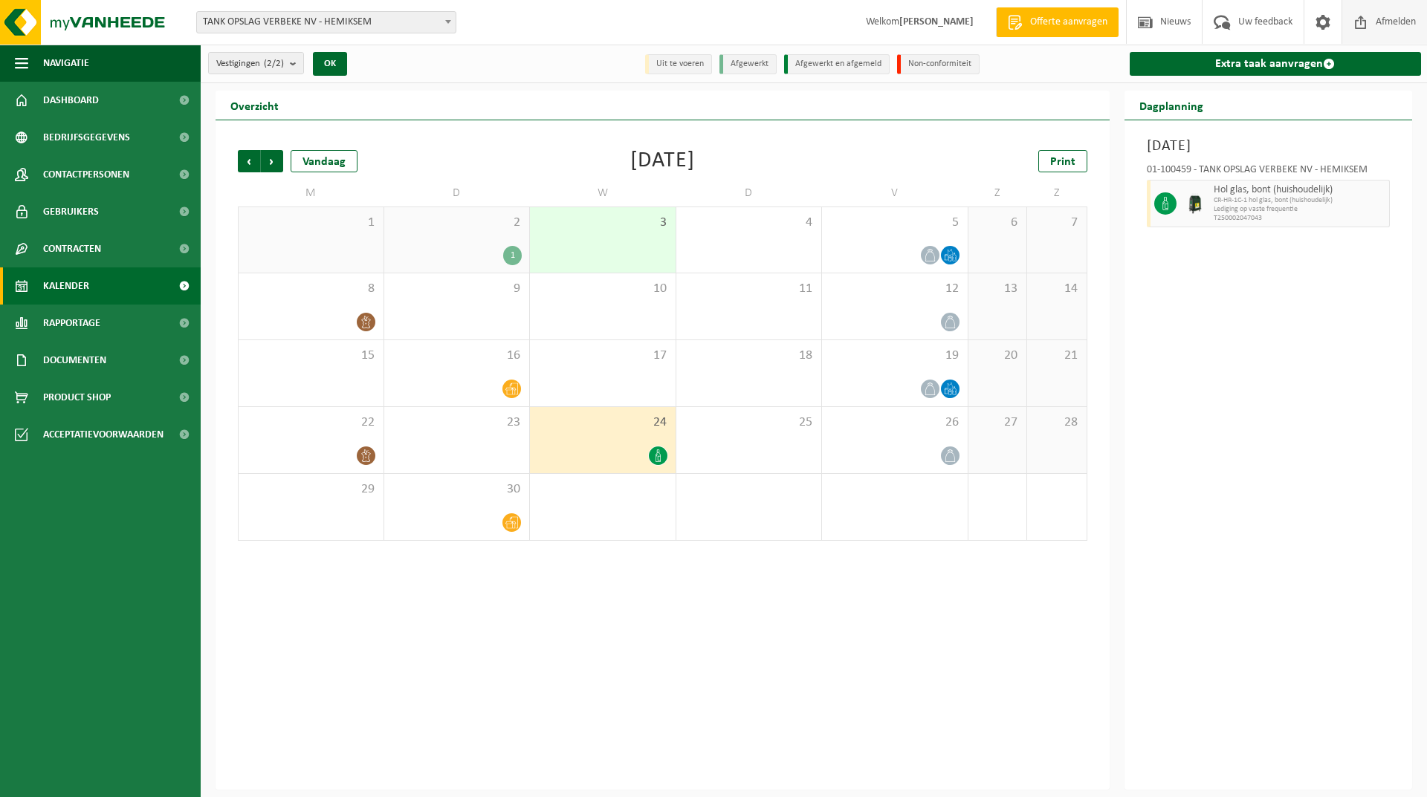
click at [1366, 20] on span at bounding box center [1361, 22] width 22 height 44
